Goal: Task Accomplishment & Management: Complete application form

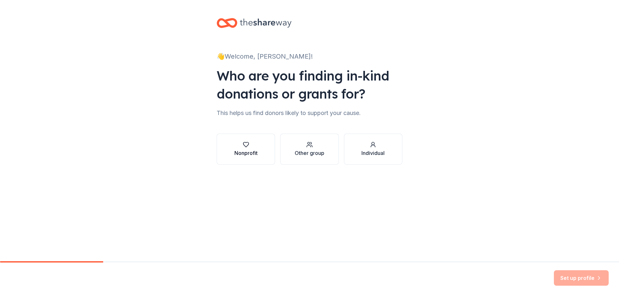
click at [243, 158] on button "Nonprofit" at bounding box center [246, 149] width 58 height 31
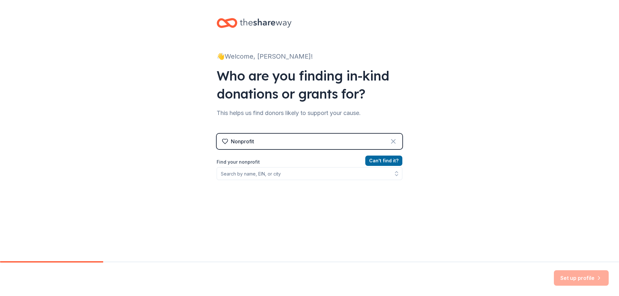
click at [389, 141] on icon at bounding box center [393, 142] width 8 height 8
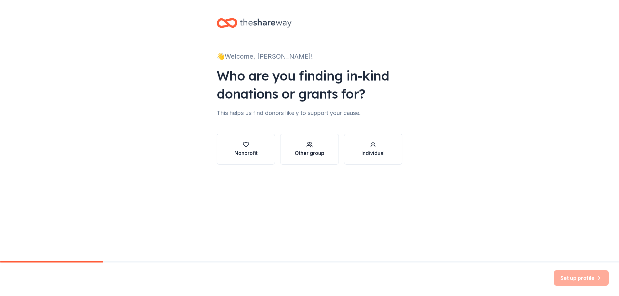
click at [293, 151] on button "Other group" at bounding box center [309, 149] width 58 height 31
click at [321, 148] on div "Other group" at bounding box center [310, 148] width 30 height 15
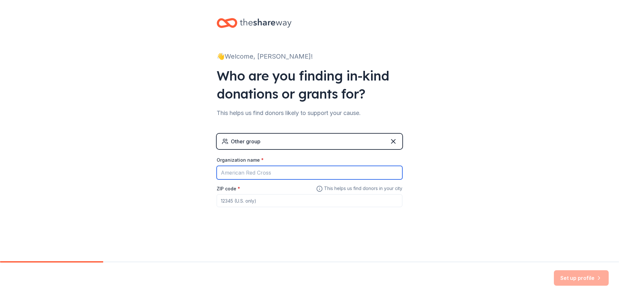
click at [251, 175] on input "Organization name *" at bounding box center [310, 173] width 186 height 14
type input "Francis Elementary"
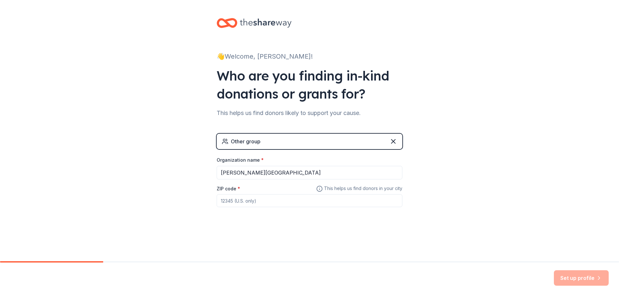
click at [248, 203] on input "ZIP code *" at bounding box center [310, 200] width 186 height 13
type input "77396"
click at [570, 278] on button "Set up profile" at bounding box center [581, 277] width 55 height 15
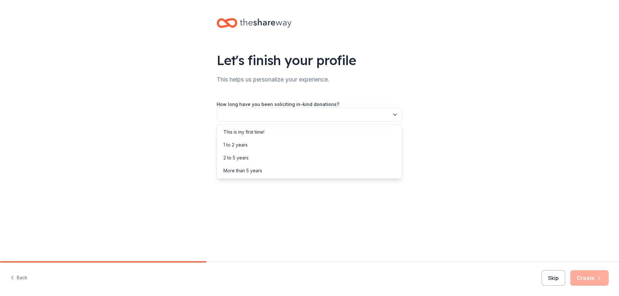
drag, startPoint x: 392, startPoint y: 114, endPoint x: 388, endPoint y: 115, distance: 4.3
click at [391, 115] on button "button" at bounding box center [310, 115] width 186 height 14
click at [248, 133] on div "This is my first time!" at bounding box center [243, 132] width 41 height 8
click at [395, 145] on icon "button" at bounding box center [395, 144] width 6 height 6
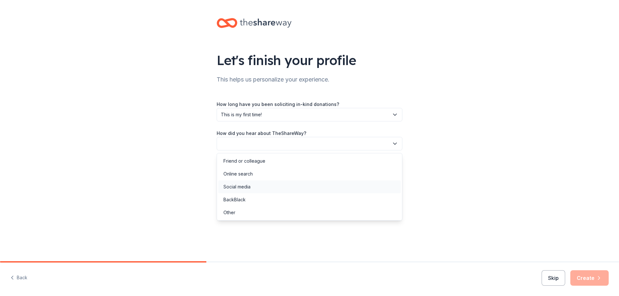
click at [249, 188] on div "Social media" at bounding box center [236, 187] width 27 height 8
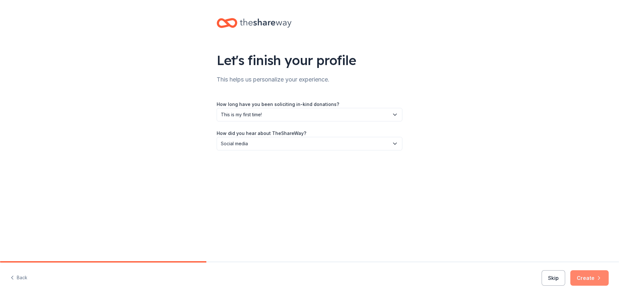
click at [579, 280] on button "Create" at bounding box center [589, 277] width 38 height 15
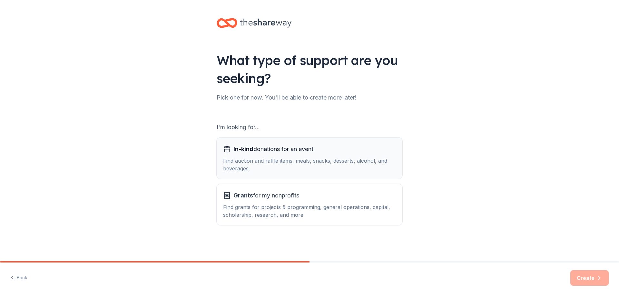
click at [277, 164] on div "Find auction and raffle items, meals, snacks, desserts, alcohol, and beverages." at bounding box center [309, 164] width 173 height 15
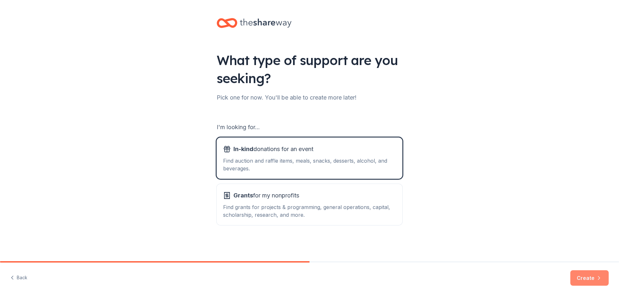
click at [575, 277] on button "Create" at bounding box center [589, 277] width 38 height 15
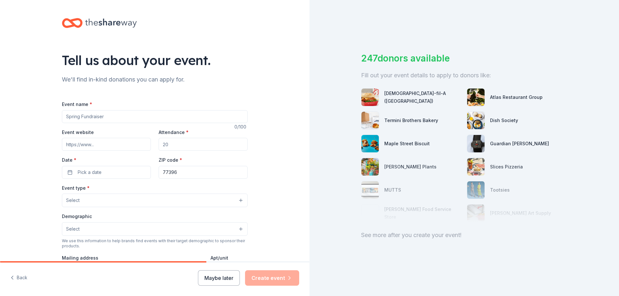
click at [93, 117] on input "Event name *" at bounding box center [155, 116] width 186 height 13
type input "Faculty Meeting"
click at [170, 145] on input "Attendance *" at bounding box center [203, 144] width 89 height 13
type input "100"
click at [78, 175] on span "Pick a date" at bounding box center [90, 173] width 24 height 8
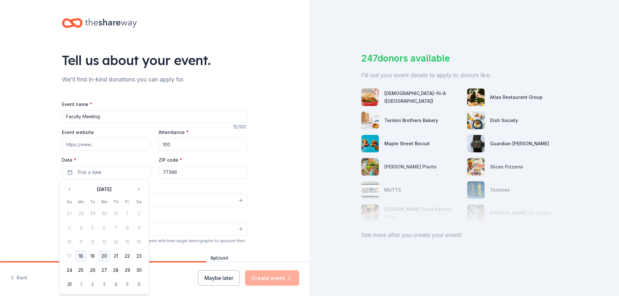
click at [103, 254] on button "20" at bounding box center [104, 256] width 12 height 12
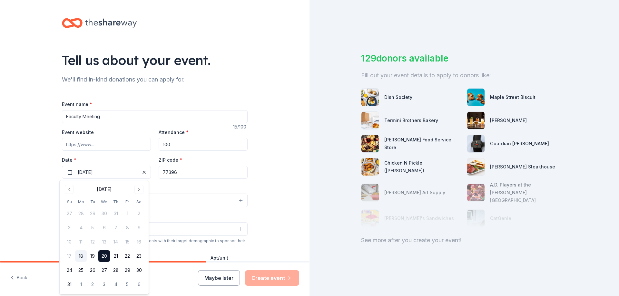
click at [288, 248] on div "Tell us about your event. We'll find in-kind donations you can apply for. Event…" at bounding box center [154, 214] width 309 height 429
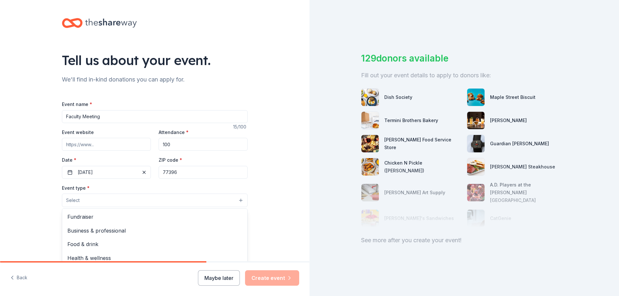
click at [89, 201] on button "Select" at bounding box center [155, 201] width 186 height 14
click at [117, 231] on span "Business & professional" at bounding box center [154, 231] width 175 height 8
click at [287, 217] on div "Tell us about your event. We'll find in-kind donations you can apply for. Event…" at bounding box center [154, 215] width 309 height 430
click at [201, 226] on button "Select" at bounding box center [155, 230] width 186 height 14
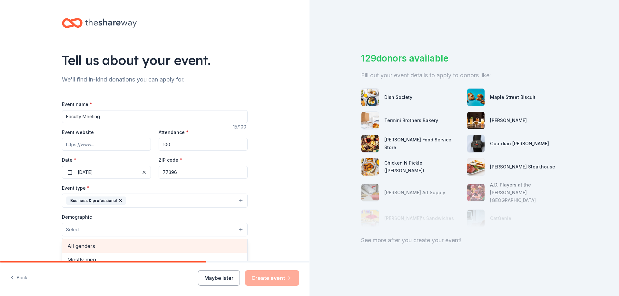
click at [94, 249] on span "All genders" at bounding box center [154, 246] width 175 height 8
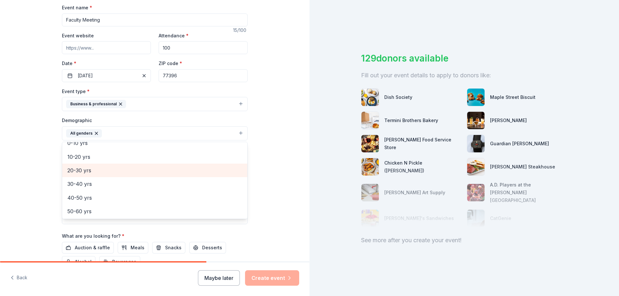
scroll to position [58, 0]
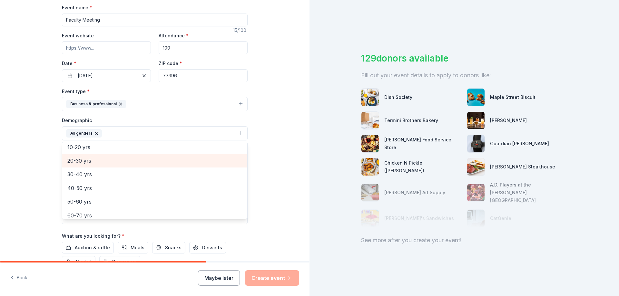
click at [80, 162] on span "20-30 yrs" at bounding box center [154, 161] width 175 height 8
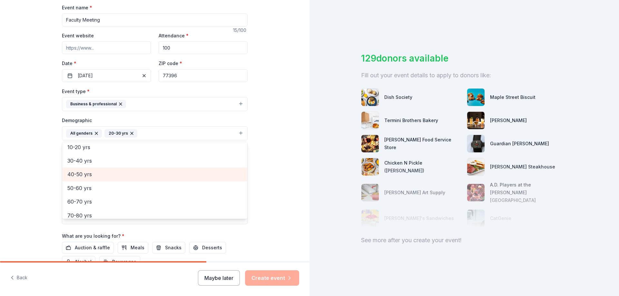
click at [84, 173] on span "40-50 yrs" at bounding box center [154, 174] width 175 height 8
click at [86, 175] on span "50-60 yrs" at bounding box center [154, 174] width 175 height 8
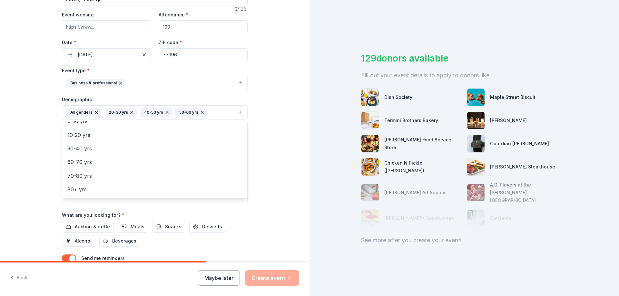
scroll to position [129, 0]
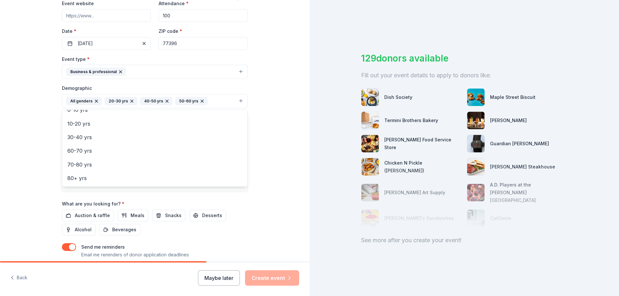
click at [162, 215] on div "Event name * Faculty Meeting 15 /100 Event website Attendance * 100 Date * 08/2…" at bounding box center [155, 120] width 186 height 299
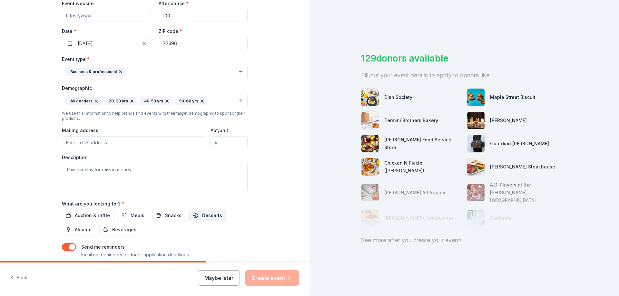
click at [202, 217] on span "Desserts" at bounding box center [212, 216] width 20 height 8
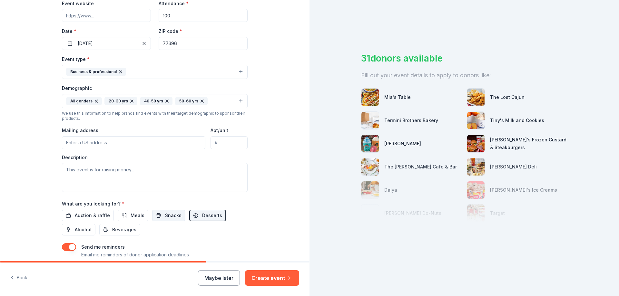
click at [173, 217] on span "Snacks" at bounding box center [173, 216] width 16 height 8
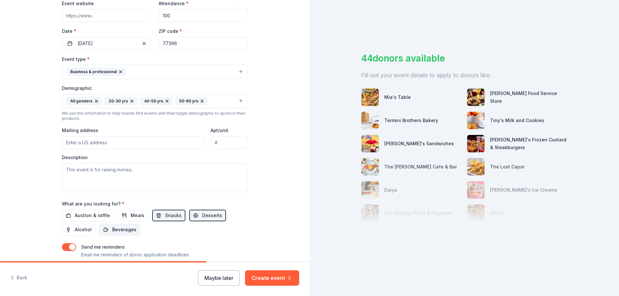
click at [121, 231] on span "Beverages" at bounding box center [124, 230] width 24 height 8
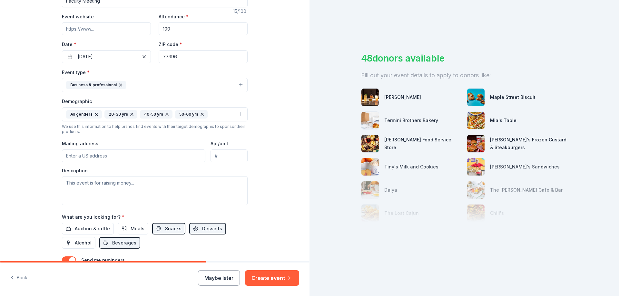
scroll to position [104, 0]
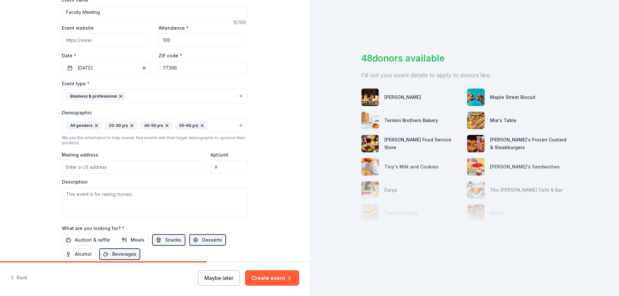
click at [79, 168] on input "Mailing address" at bounding box center [133, 167] width 143 height 13
type input "6525 Greens Road, Humble, TX, 77396"
click at [95, 199] on textarea at bounding box center [155, 202] width 186 height 29
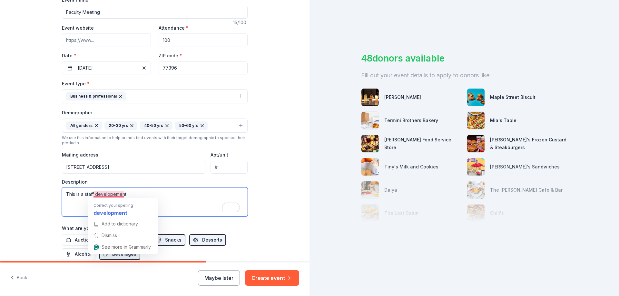
click at [121, 195] on textarea "This is a staff developement" at bounding box center [155, 202] width 186 height 29
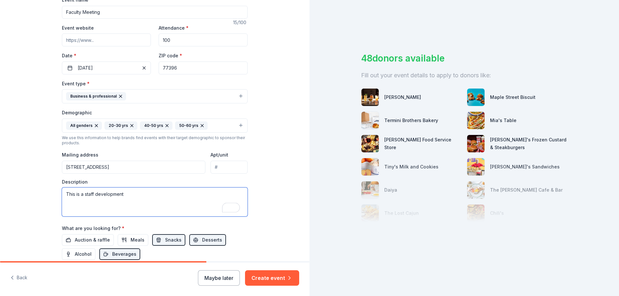
click at [137, 195] on textarea "This is a staff development" at bounding box center [155, 202] width 186 height 29
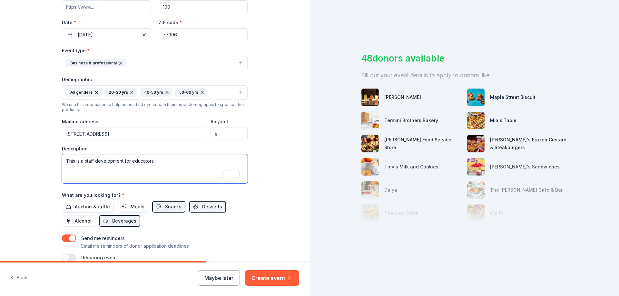
scroll to position [169, 0]
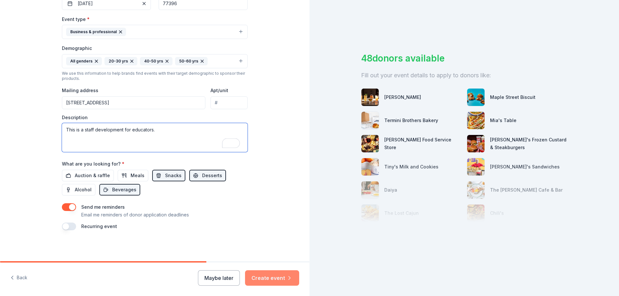
type textarea "This is a staff development for educators."
click at [258, 279] on button "Create event" at bounding box center [272, 277] width 54 height 15
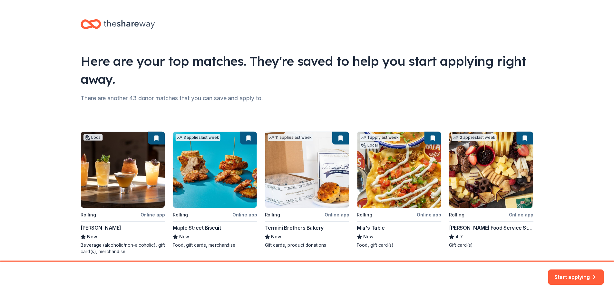
scroll to position [25, 0]
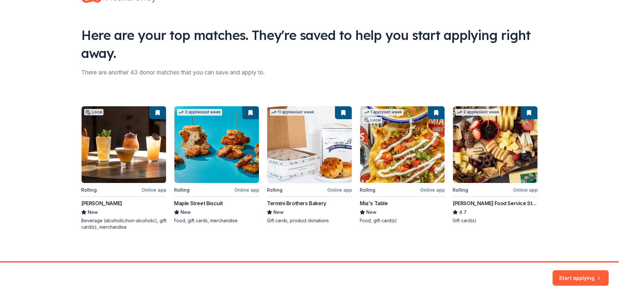
click at [143, 163] on div "Local Rolling Online app Axelrad New Beverage (alcoholic/non-alcoholic), gift c…" at bounding box center [309, 168] width 456 height 124
click at [575, 271] on button "Start applying" at bounding box center [580, 274] width 56 height 15
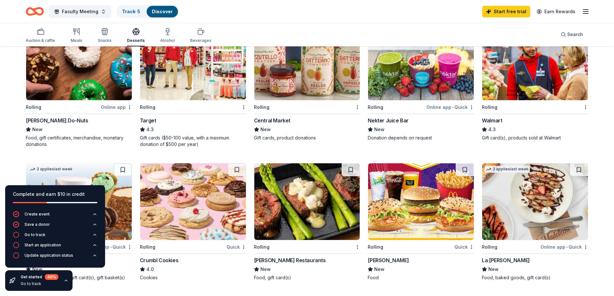
scroll to position [355, 0]
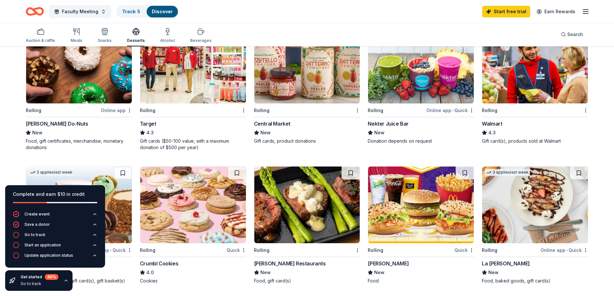
click at [230, 248] on div "Quick" at bounding box center [237, 250] width 20 height 8
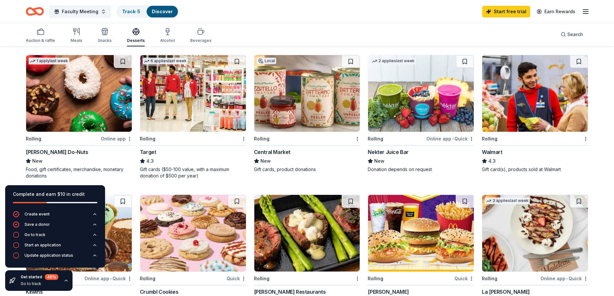
scroll to position [327, 0]
click at [227, 225] on img at bounding box center [193, 233] width 106 height 77
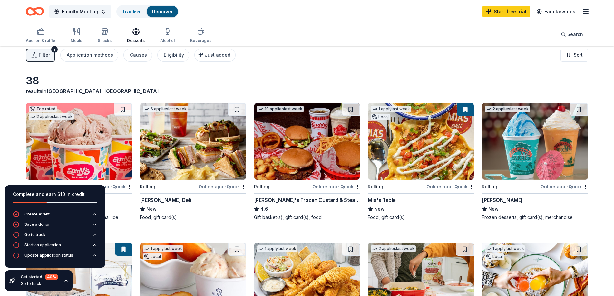
scroll to position [4, 0]
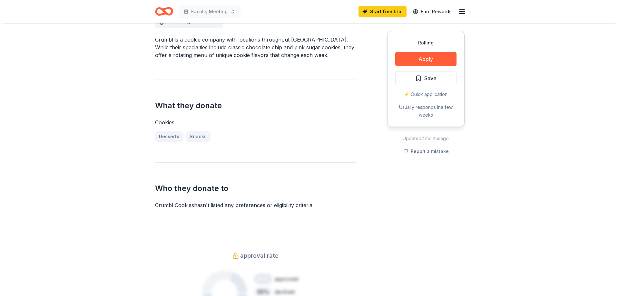
scroll to position [161, 0]
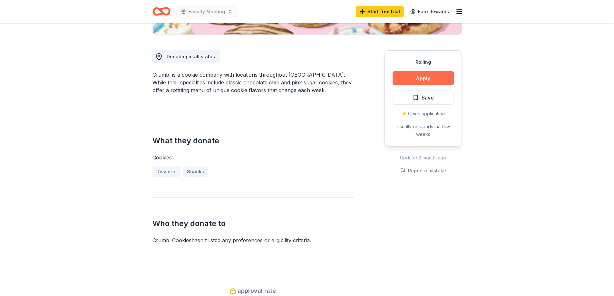
click at [418, 79] on button "Apply" at bounding box center [423, 78] width 61 height 14
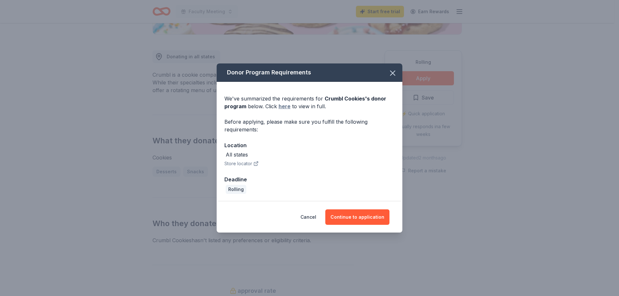
click at [283, 108] on link "here" at bounding box center [284, 106] width 12 height 8
click at [351, 217] on button "Continue to application" at bounding box center [357, 217] width 64 height 15
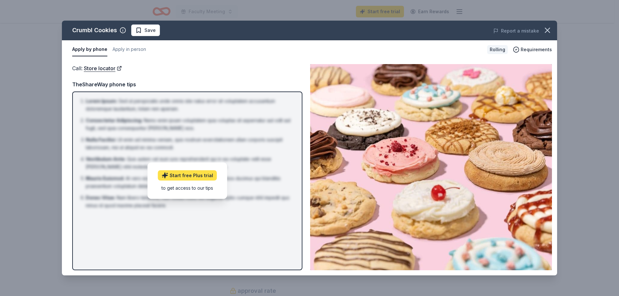
click at [186, 175] on link "Start free Plus trial" at bounding box center [187, 176] width 59 height 10
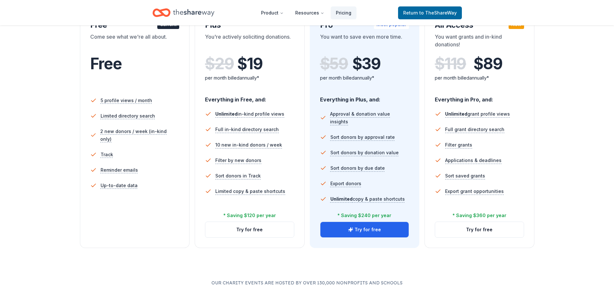
scroll to position [129, 0]
click at [261, 229] on button "Try for free" at bounding box center [249, 229] width 89 height 15
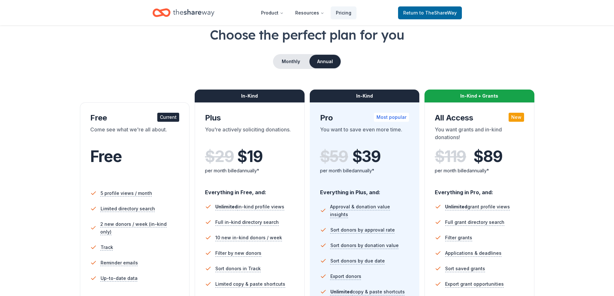
scroll to position [97, 0]
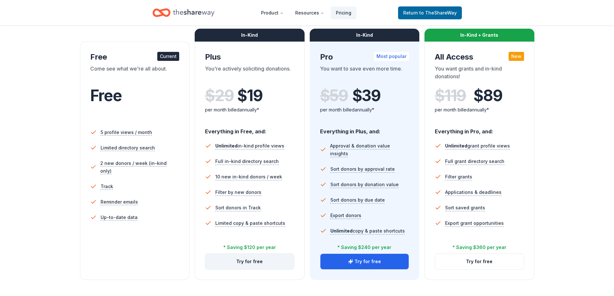
click at [240, 259] on button "Try for free" at bounding box center [249, 261] width 89 height 15
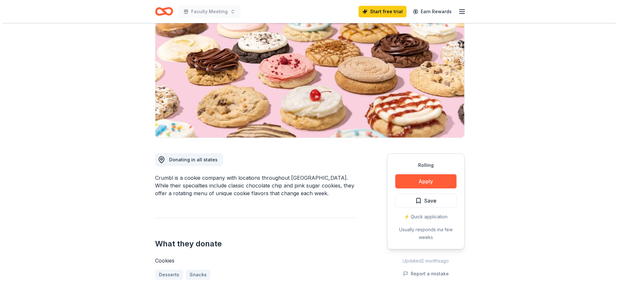
scroll to position [64, 0]
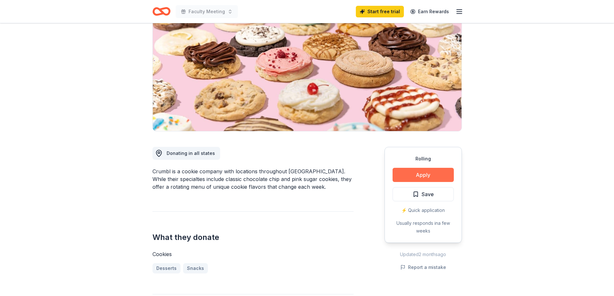
click at [429, 176] on button "Apply" at bounding box center [423, 175] width 61 height 14
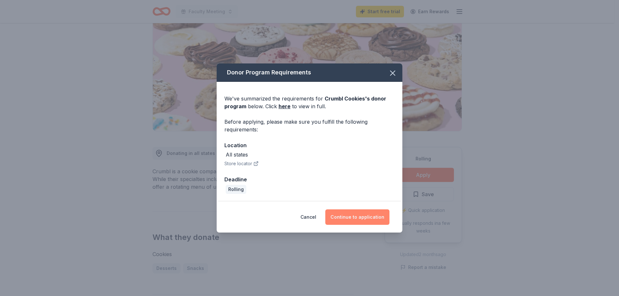
click at [358, 219] on button "Continue to application" at bounding box center [357, 217] width 64 height 15
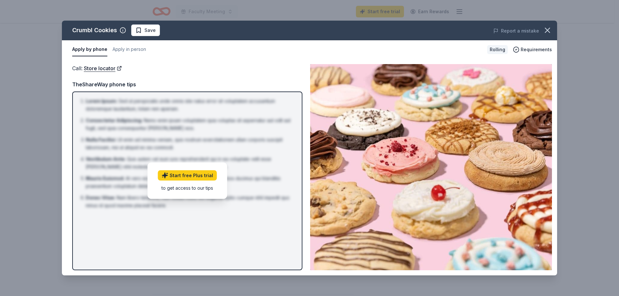
click at [210, 118] on li "Consectetur Adipiscing : Nemo enim ipsam voluptatem quia voluptas sit aspernatu…" at bounding box center [189, 124] width 207 height 15
click at [88, 48] on button "Apply by phone" at bounding box center [89, 50] width 35 height 14
click at [97, 67] on link "Store locator" at bounding box center [103, 68] width 38 height 8
click at [92, 51] on button "Apply by phone" at bounding box center [89, 50] width 35 height 14
click at [136, 50] on button "Apply in person" at bounding box center [129, 50] width 34 height 14
